Goal: Manage account settings

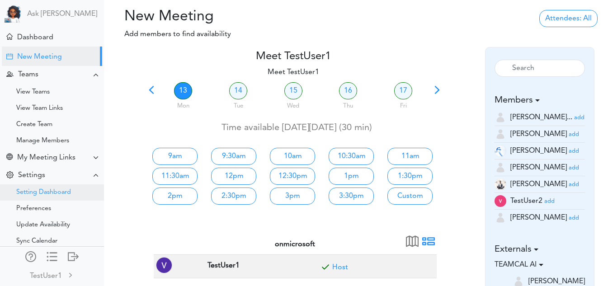
click at [31, 191] on div "Setting Dashboard" at bounding box center [43, 192] width 55 height 5
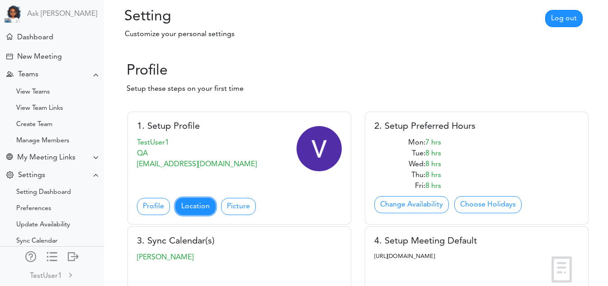
click at [197, 205] on link "Location" at bounding box center [195, 206] width 40 height 17
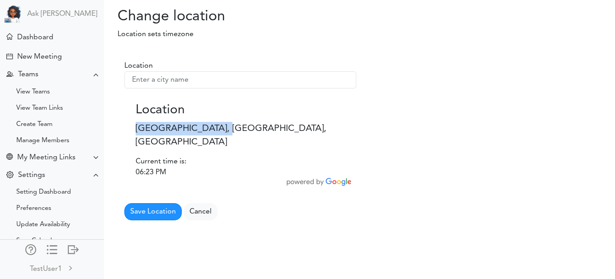
drag, startPoint x: 133, startPoint y: 125, endPoint x: 225, endPoint y: 129, distance: 91.8
click at [225, 129] on div "Location [GEOGRAPHIC_DATA], [GEOGRAPHIC_DATA], [GEOGRAPHIC_DATA] Current time i…" at bounding box center [240, 139] width 223 height 78
copy p "[GEOGRAPHIC_DATA], [GEOGRAPHIC_DATA], [GEOGRAPHIC_DATA]"
click at [332, 190] on form "Location Location [GEOGRAPHIC_DATA], [GEOGRAPHIC_DATA], [GEOGRAPHIC_DATA] Curre…" at bounding box center [240, 141] width 232 height 160
drag, startPoint x: 136, startPoint y: 125, endPoint x: 226, endPoint y: 123, distance: 90.4
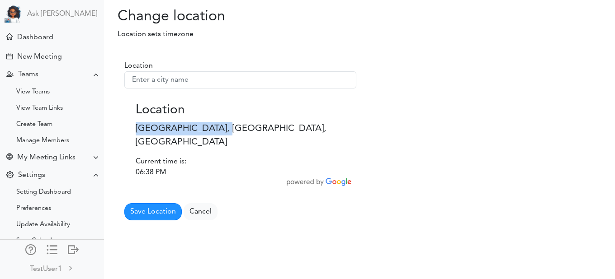
click at [226, 123] on p "[GEOGRAPHIC_DATA], [GEOGRAPHIC_DATA], [GEOGRAPHIC_DATA]" at bounding box center [240, 135] width 209 height 27
copy p "[GEOGRAPHIC_DATA], [GEOGRAPHIC_DATA], [GEOGRAPHIC_DATA]"
click at [350, 207] on form "Location Location Halifax, NS, Canada Current time is: 06:41 PM" at bounding box center [240, 141] width 232 height 160
